Goal: Task Accomplishment & Management: Manage account settings

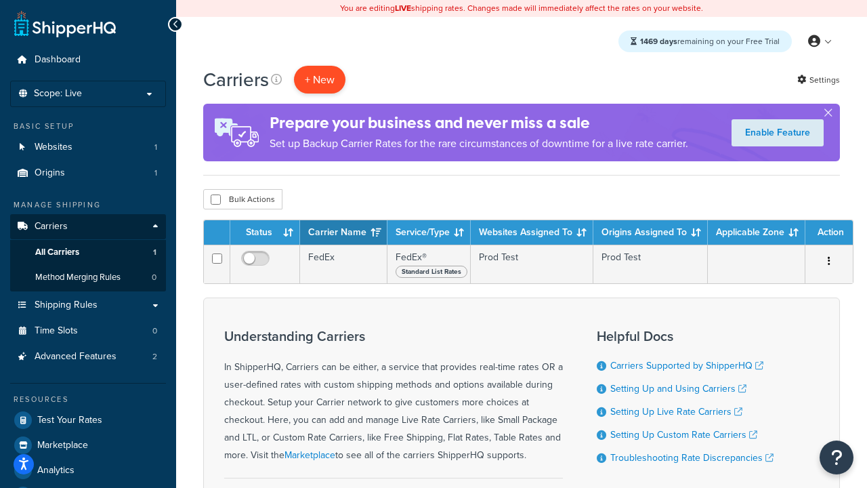
click at [320, 80] on button "+ New" at bounding box center [319, 80] width 51 height 28
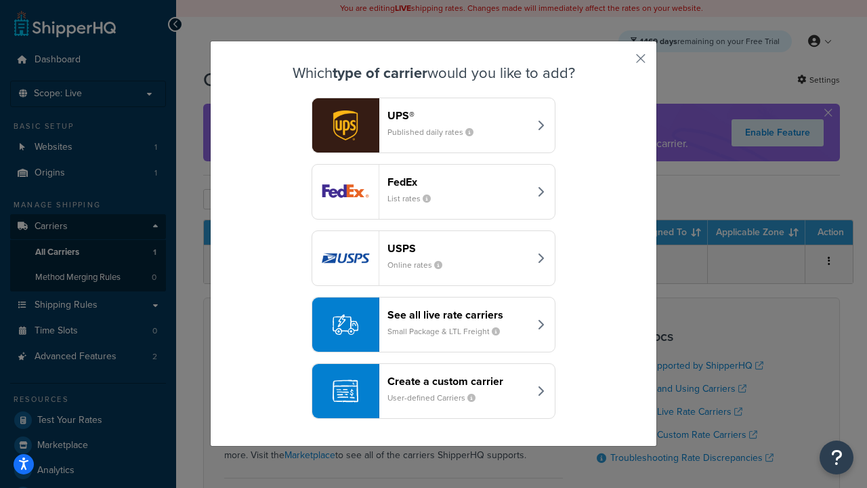
click at [434, 192] on div "FedEx List rates" at bounding box center [459, 191] width 142 height 33
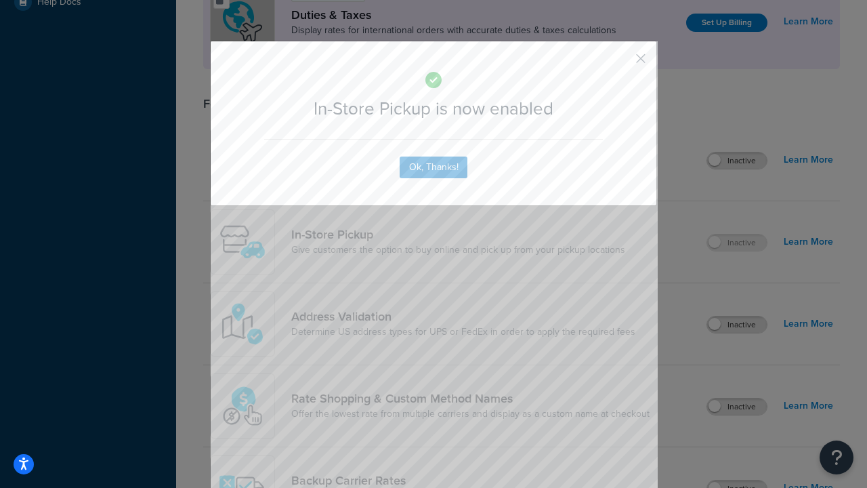
click at [621, 63] on button "button" at bounding box center [620, 63] width 3 height 3
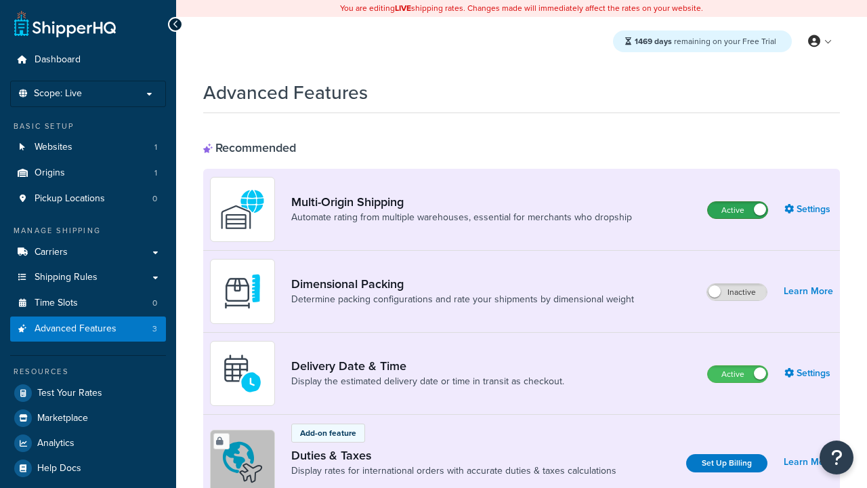
click at [738, 211] on label "Active" at bounding box center [738, 210] width 60 height 16
click at [738, 375] on label "Active" at bounding box center [738, 374] width 60 height 16
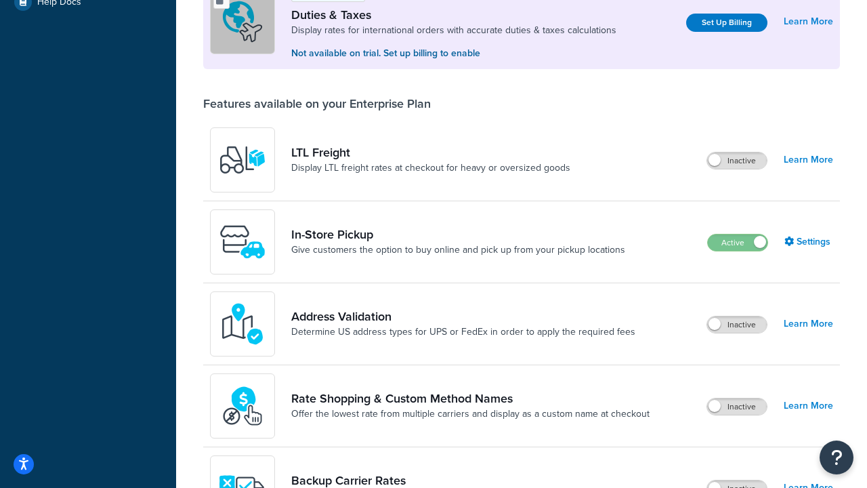
scroll to position [415, 0]
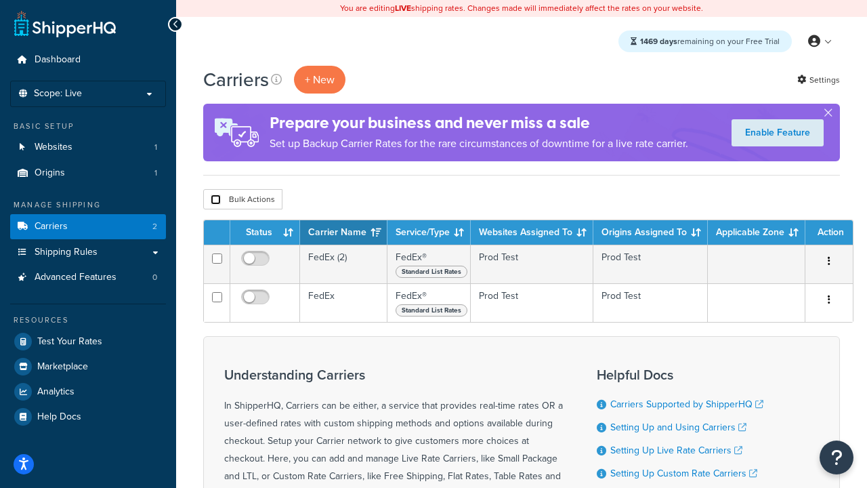
click at [215, 201] on input "checkbox" at bounding box center [216, 199] width 10 height 10
checkbox input "true"
click at [0, 0] on button "Delete" at bounding box center [0, 0] width 0 height 0
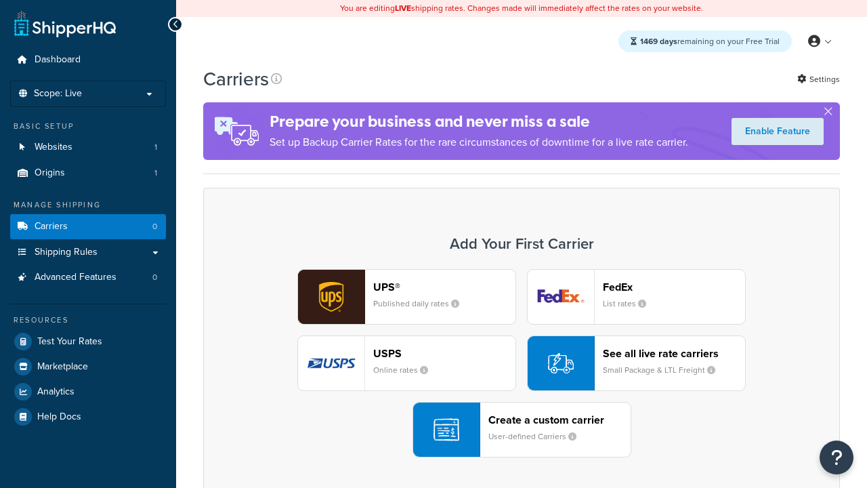
click at [522, 364] on div "UPS® Published daily rates FedEx List rates USPS Online rates See all live rate…" at bounding box center [522, 363] width 608 height 188
click at [674, 287] on header "FedEx" at bounding box center [674, 287] width 142 height 13
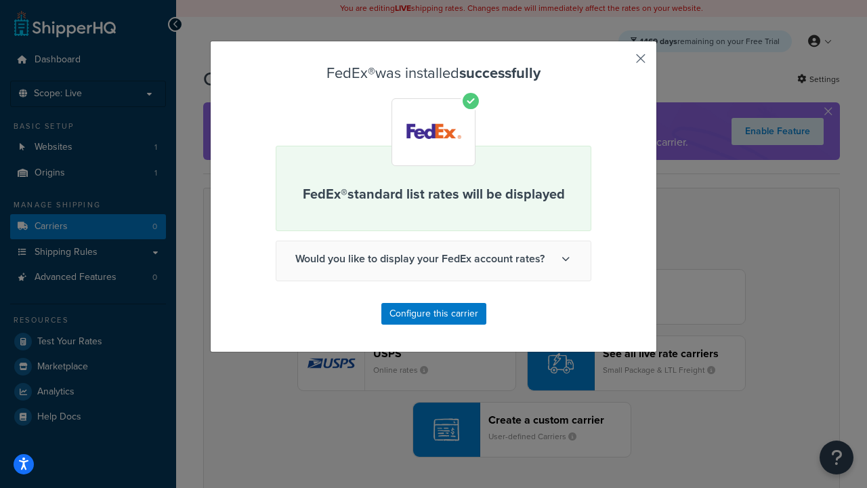
click at [621, 63] on button "button" at bounding box center [620, 63] width 3 height 3
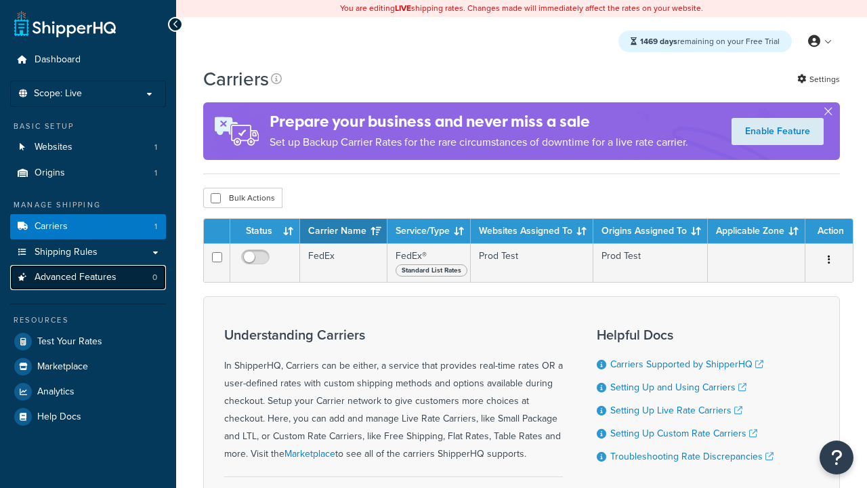
click at [75, 277] on span "Advanced Features" at bounding box center [76, 278] width 82 height 12
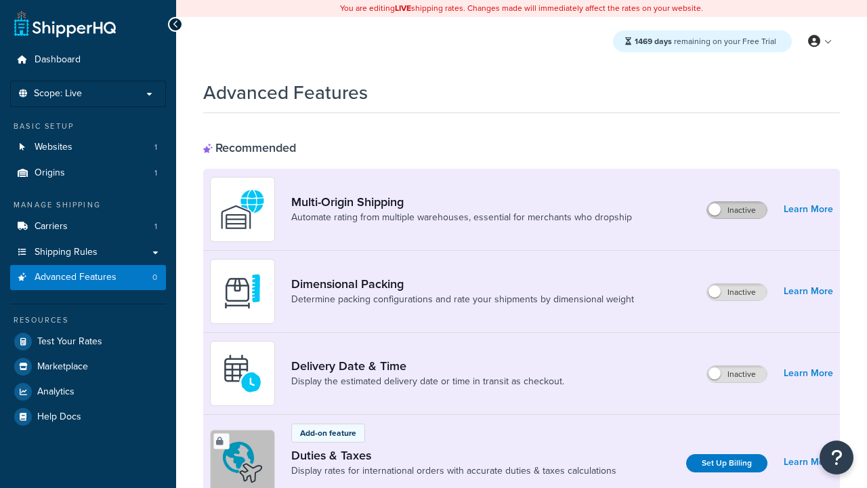
click at [738, 211] on label "Inactive" at bounding box center [737, 210] width 60 height 16
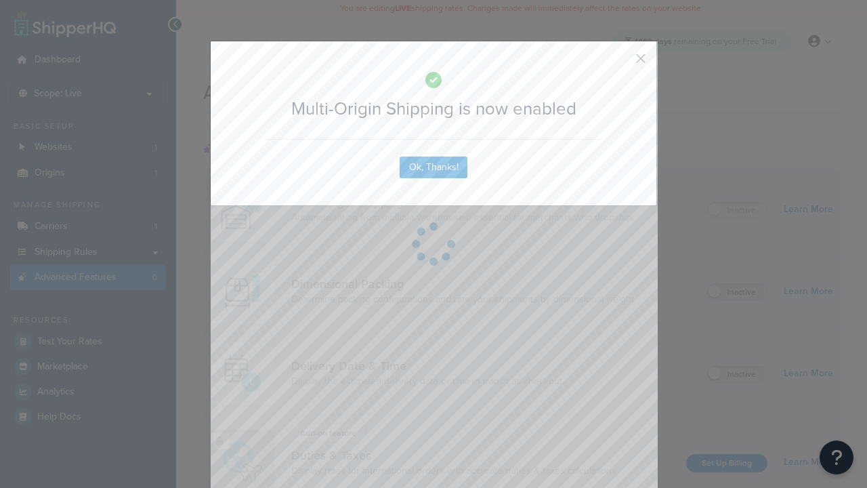
click at [621, 63] on button "button" at bounding box center [620, 63] width 3 height 3
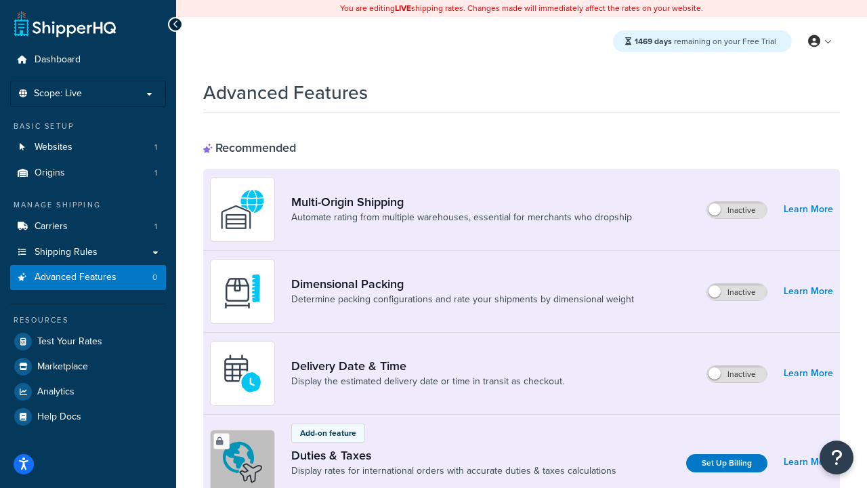
click at [738, 375] on label "Inactive" at bounding box center [737, 374] width 60 height 16
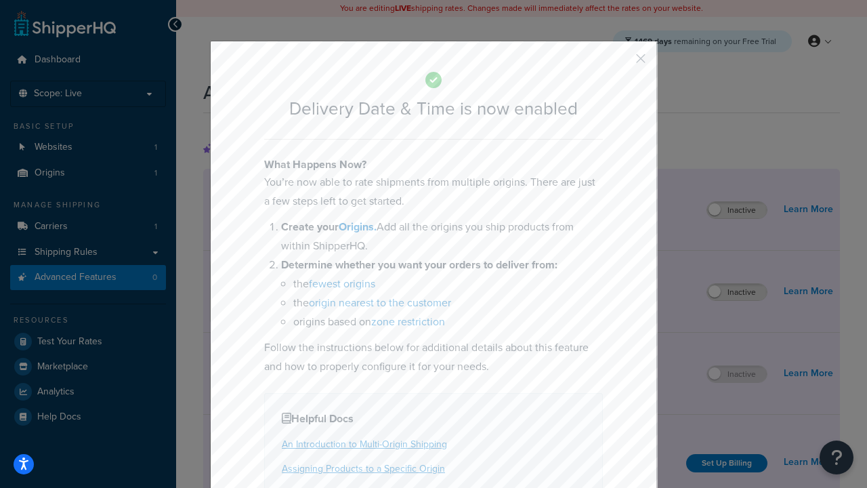
click at [621, 63] on button "button" at bounding box center [620, 63] width 3 height 3
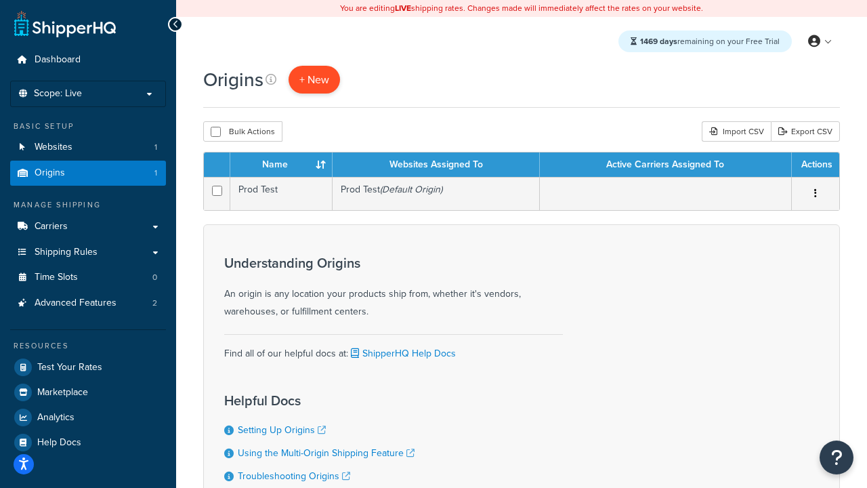
click at [314, 80] on span "+ New" at bounding box center [314, 80] width 30 height 16
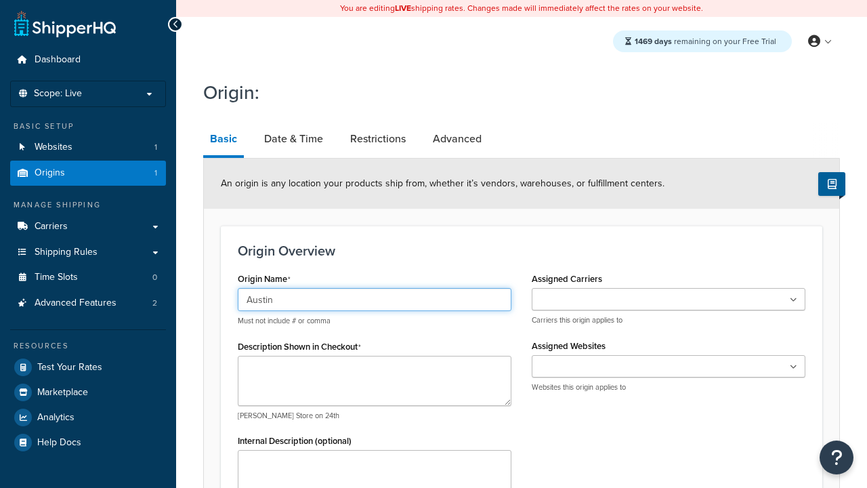
type input "Austin"
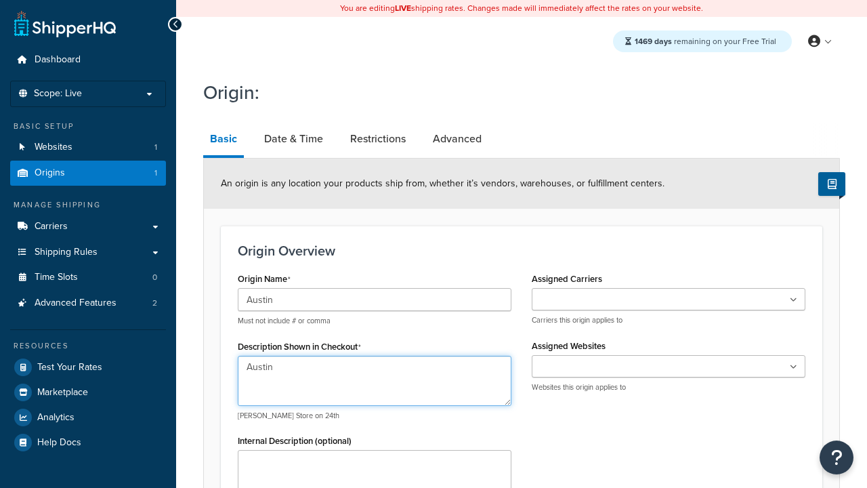
type textarea "Austin"
type input "Test Street"
type input "Austin"
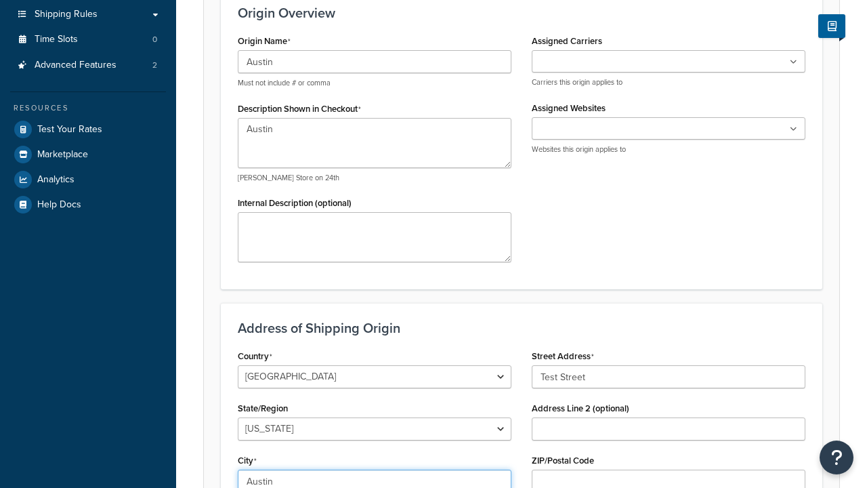
select select "43"
type input "Austin"
type input "78664"
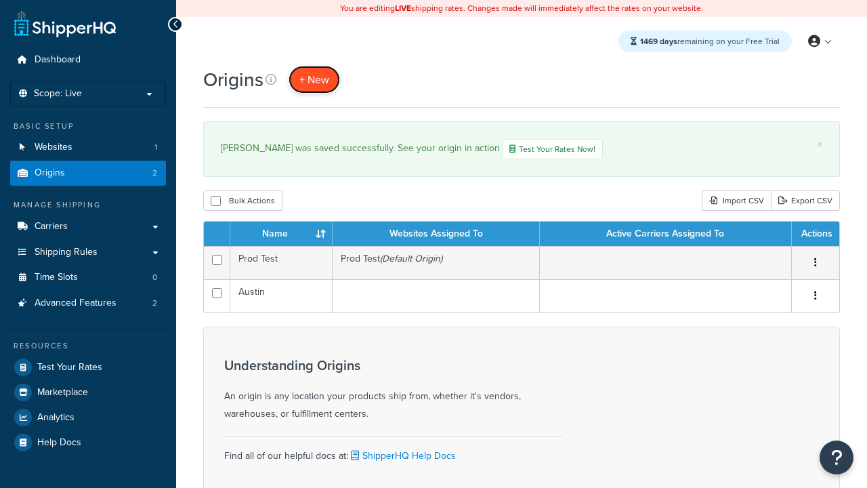
click at [314, 80] on span "+ New" at bounding box center [314, 80] width 30 height 16
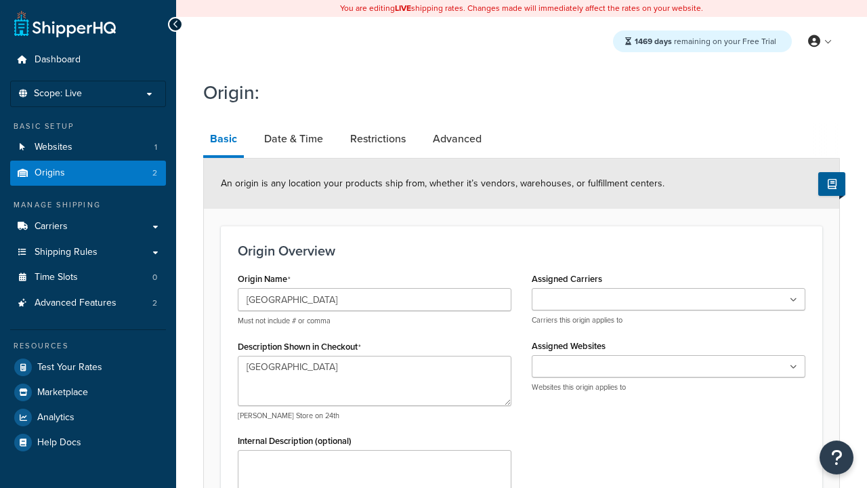
type textarea "[GEOGRAPHIC_DATA]"
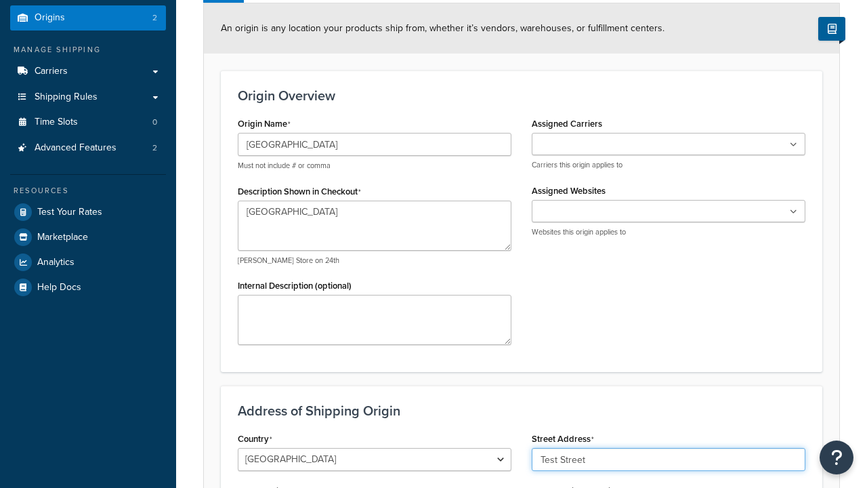
type input "Test Street"
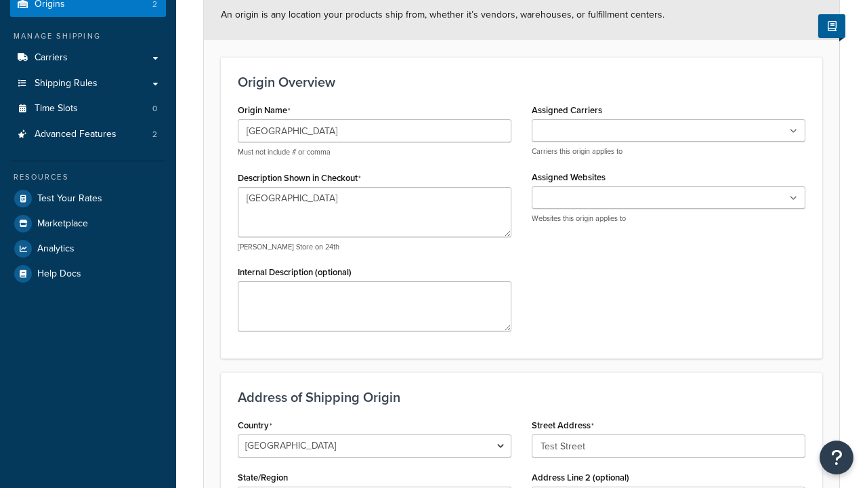
type input "Austin"
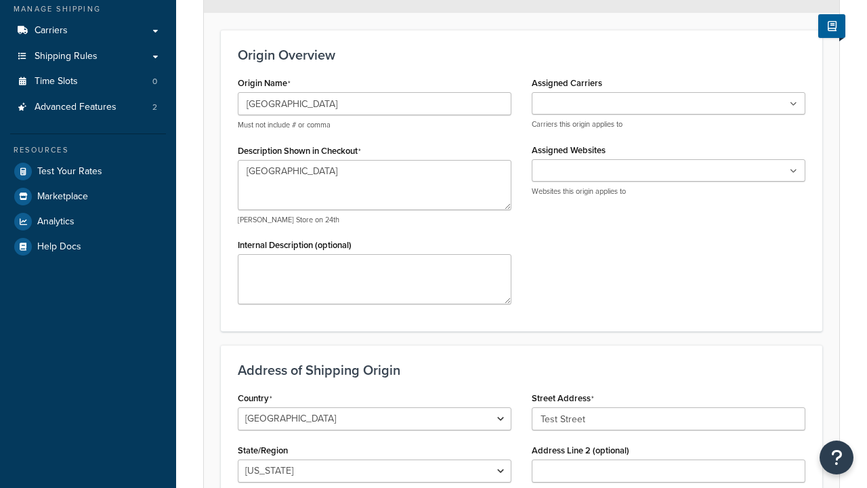
select select "43"
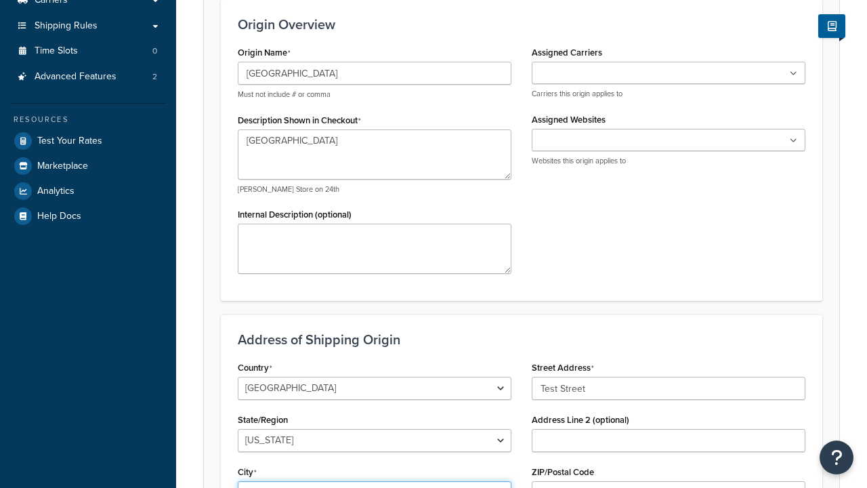
type input "Austin"
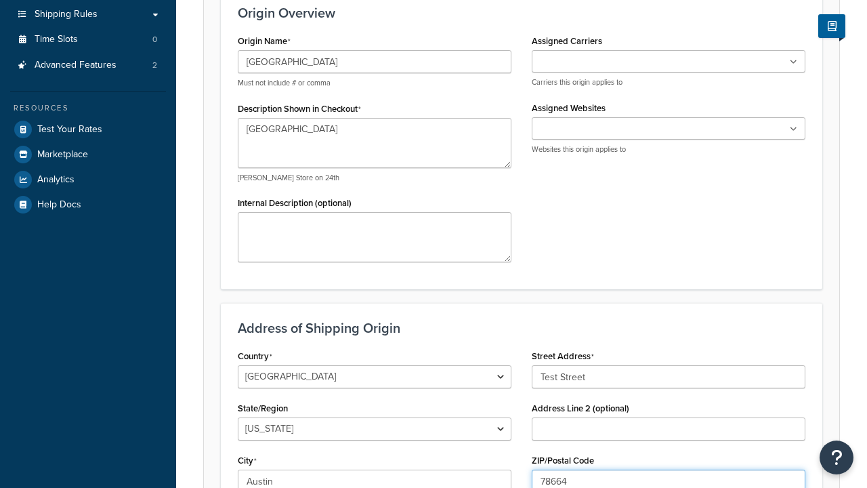
type input "78664"
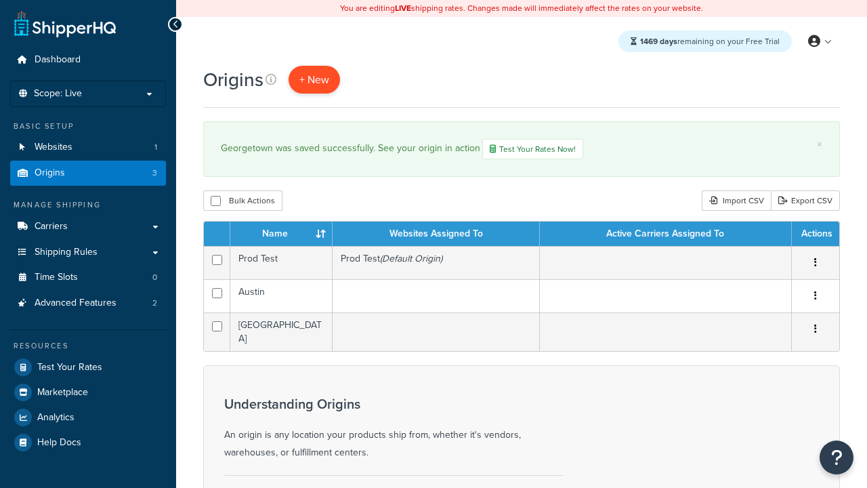
click at [314, 80] on span "+ New" at bounding box center [314, 80] width 30 height 16
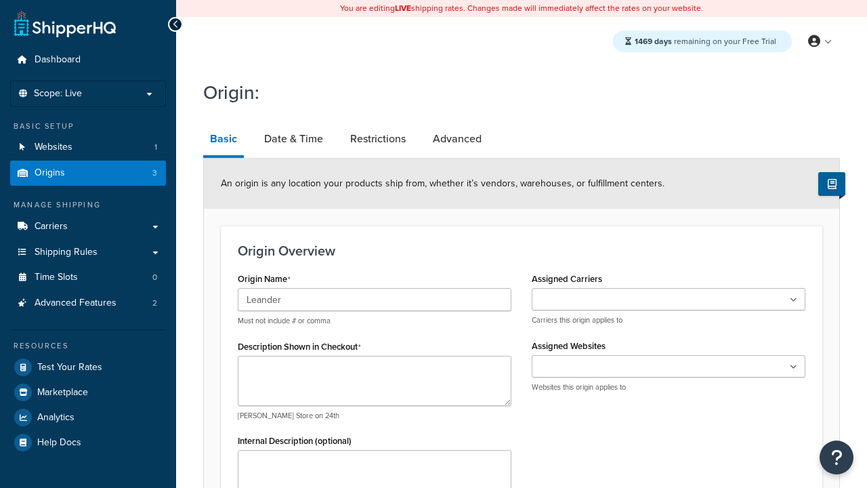
type input "Leander"
type textarea "Leander"
type input "Test Street"
type input "Austin"
select select "43"
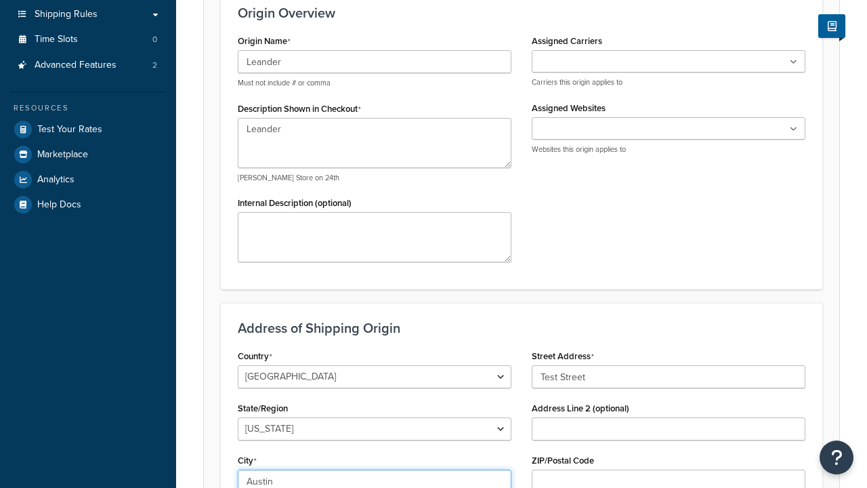
type input "Austin"
type input "78664"
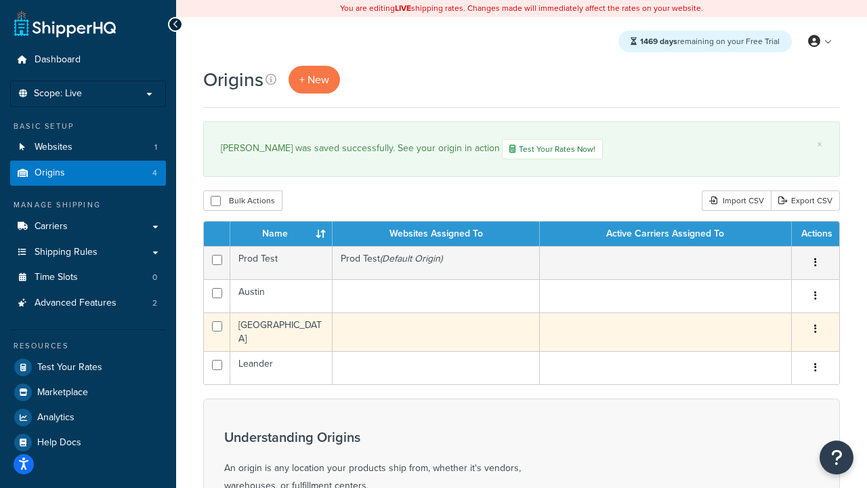
click at [815, 331] on icon "button" at bounding box center [815, 328] width 3 height 9
click at [770, 356] on link "Edit" at bounding box center [771, 355] width 107 height 28
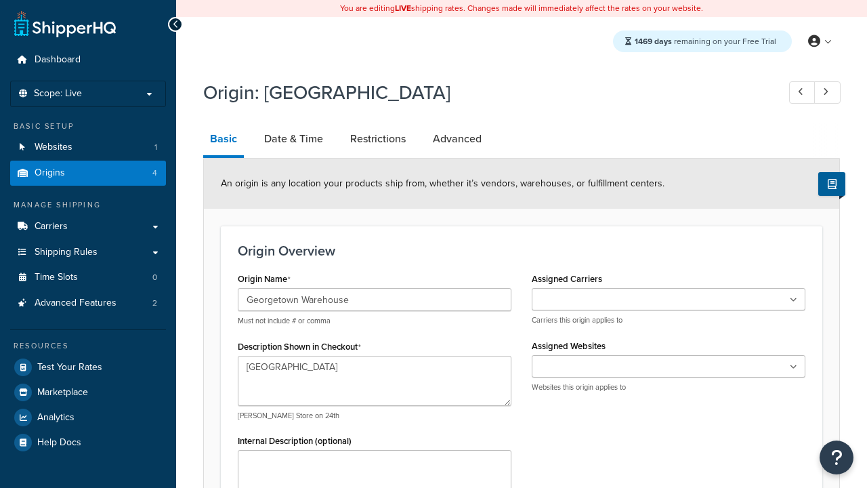
select select "43"
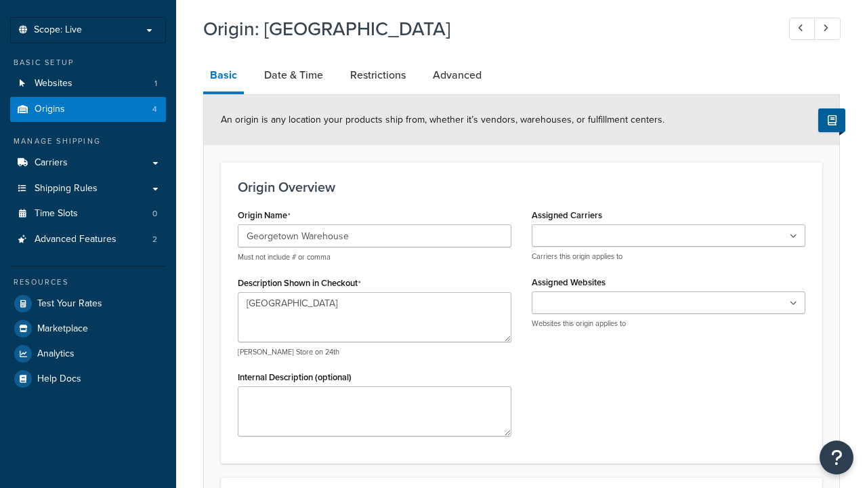
type input "Georgetown Warehouse"
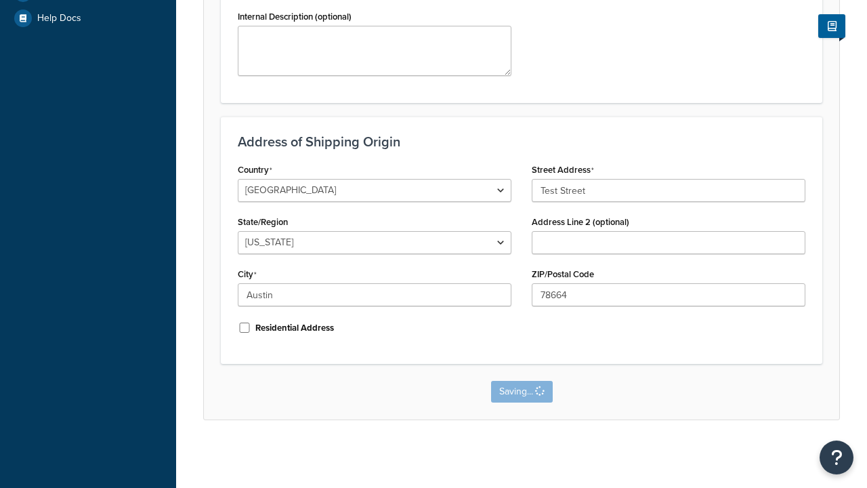
scroll to position [0, 0]
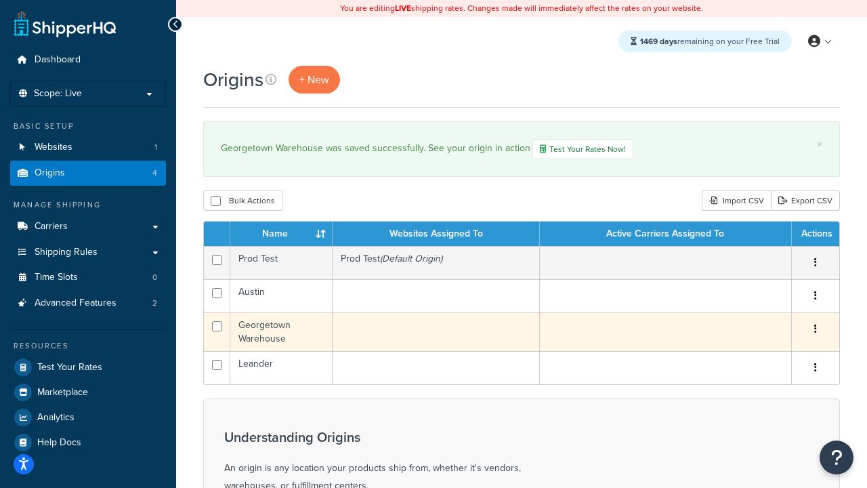
click at [815, 331] on icon "button" at bounding box center [815, 328] width 3 height 9
click at [0, 0] on link "Delete" at bounding box center [0, 0] width 0 height 0
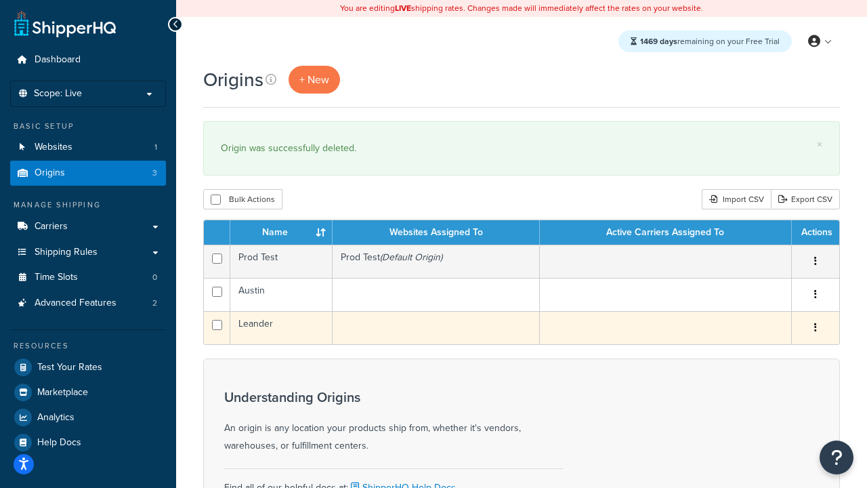
click at [815, 329] on icon "button" at bounding box center [815, 327] width 3 height 9
click at [0, 0] on link "Duplicate" at bounding box center [0, 0] width 0 height 0
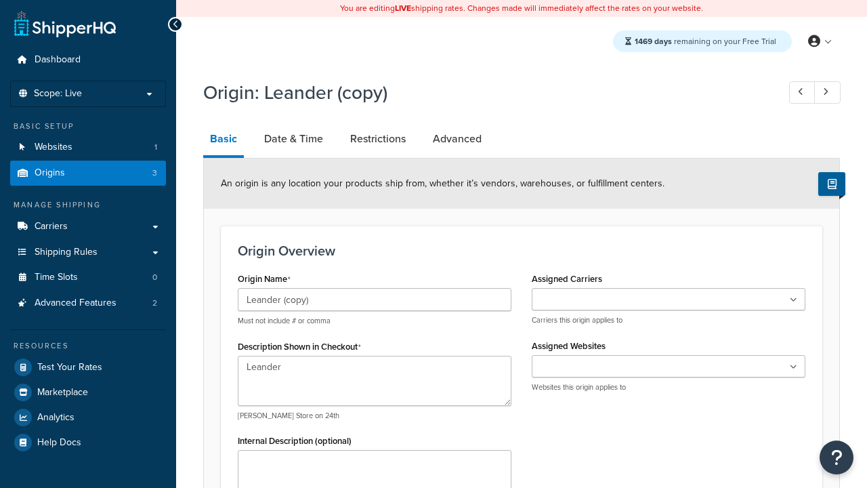
select select "43"
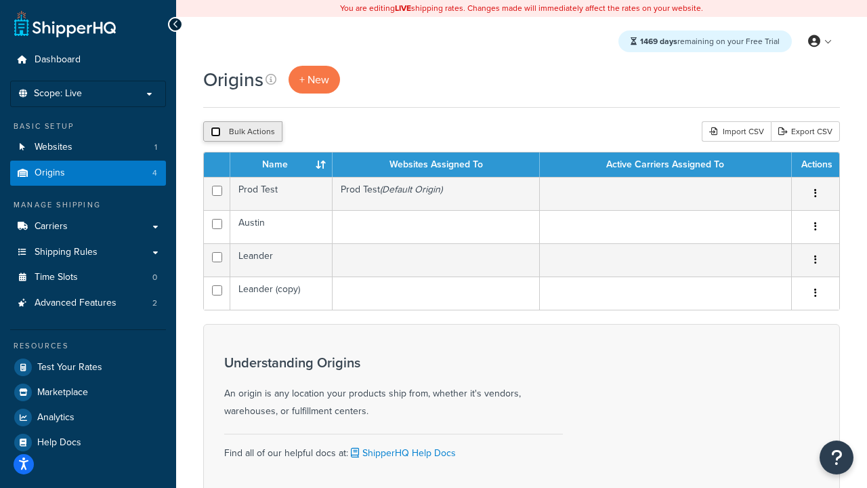
click at [215, 133] on input "checkbox" at bounding box center [216, 132] width 10 height 10
checkbox input "true"
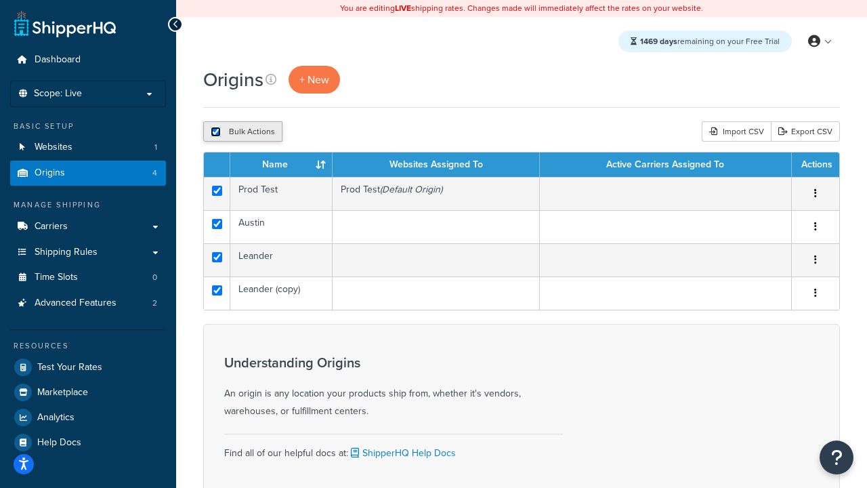
checkbox input "true"
click at [360, 133] on button "Delete" at bounding box center [361, 131] width 47 height 20
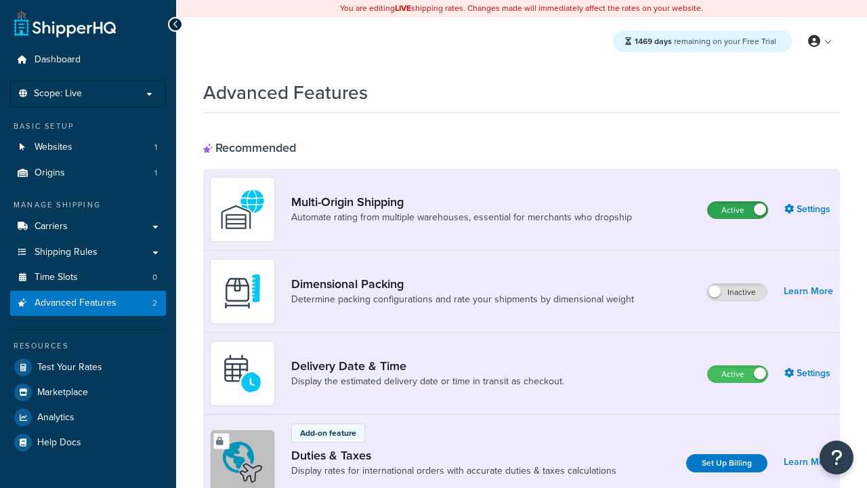
click at [738, 211] on label "Active" at bounding box center [738, 210] width 60 height 16
click at [738, 375] on label "Active" at bounding box center [738, 374] width 60 height 16
